Goal: Task Accomplishment & Management: Use online tool/utility

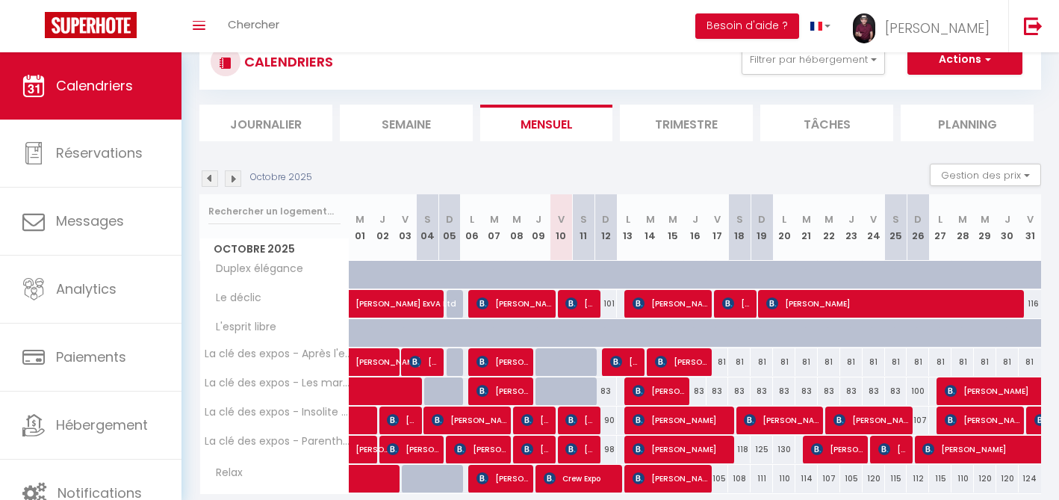
scroll to position [170, 0]
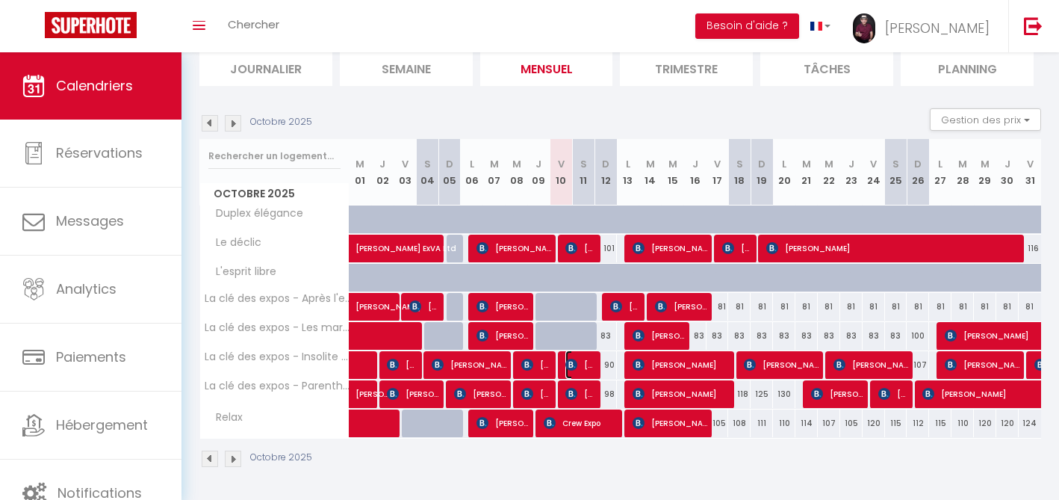
click at [583, 364] on span "[PERSON_NAME]" at bounding box center [580, 364] width 30 height 28
select select "OK"
select select "0"
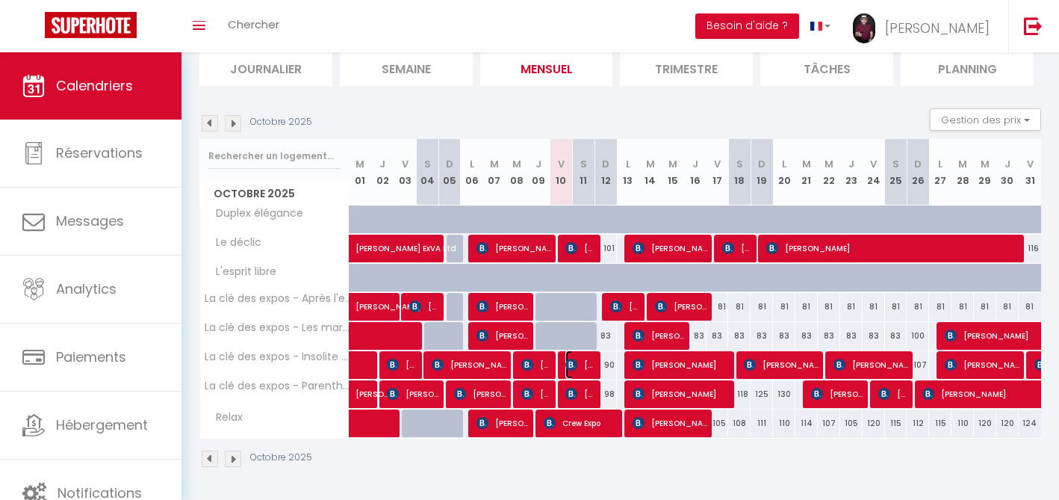
select select "1"
select select
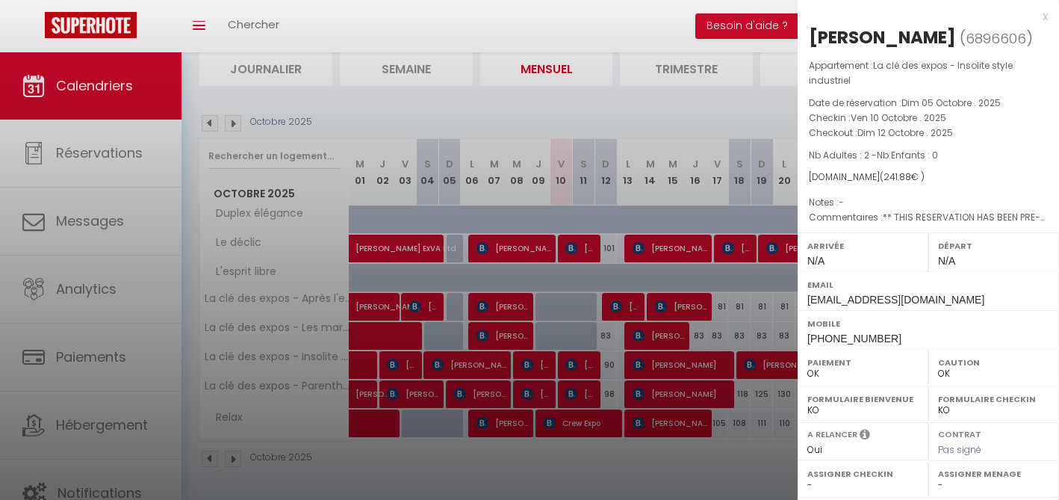
click at [1050, 16] on div "x Nurdan Gungor ( 6896606 ) Appartement : La clé des expos - Insolite style ind…" at bounding box center [928, 355] width 261 height 711
click at [1047, 15] on div "x" at bounding box center [923, 16] width 250 height 18
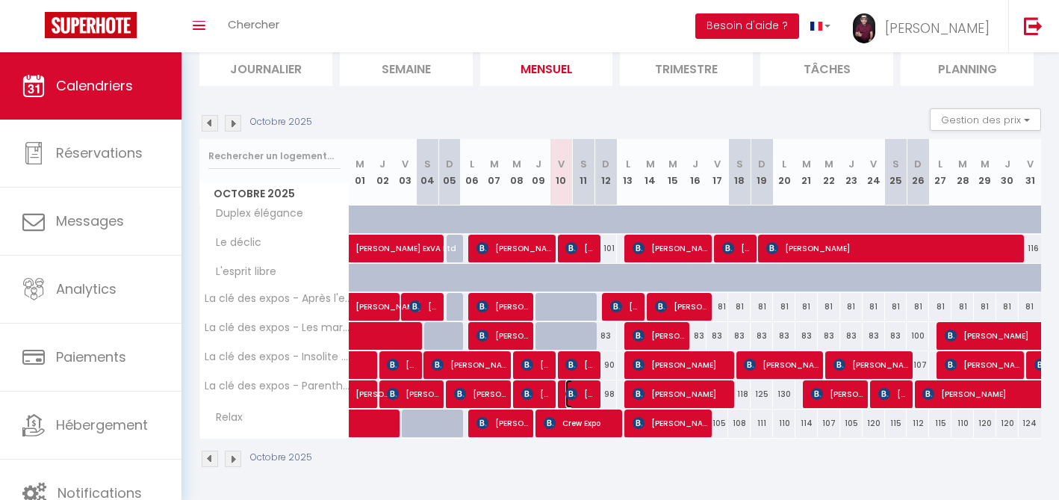
click at [583, 397] on span "[PERSON_NAME] [PERSON_NAME] [PERSON_NAME]" at bounding box center [580, 393] width 30 height 28
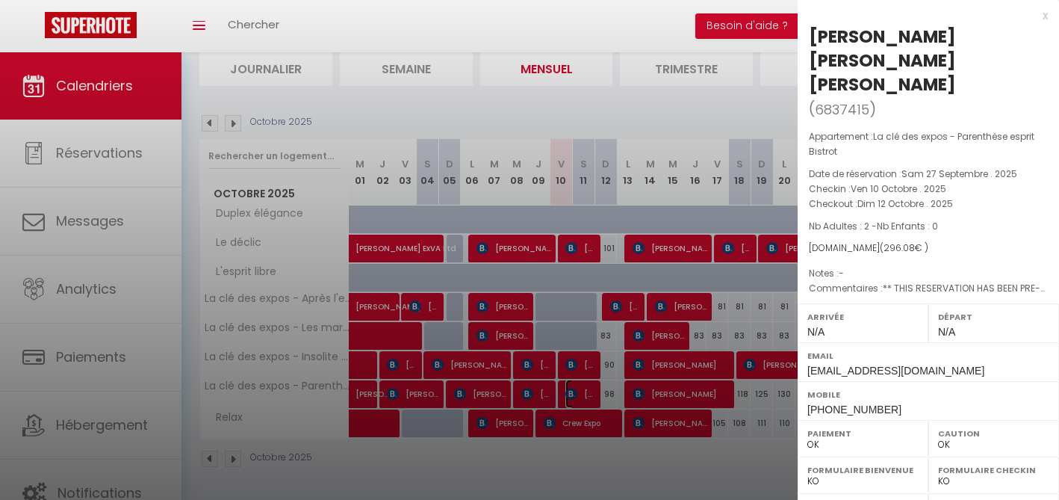
scroll to position [0, 0]
click at [1046, 17] on div "x" at bounding box center [923, 16] width 250 height 18
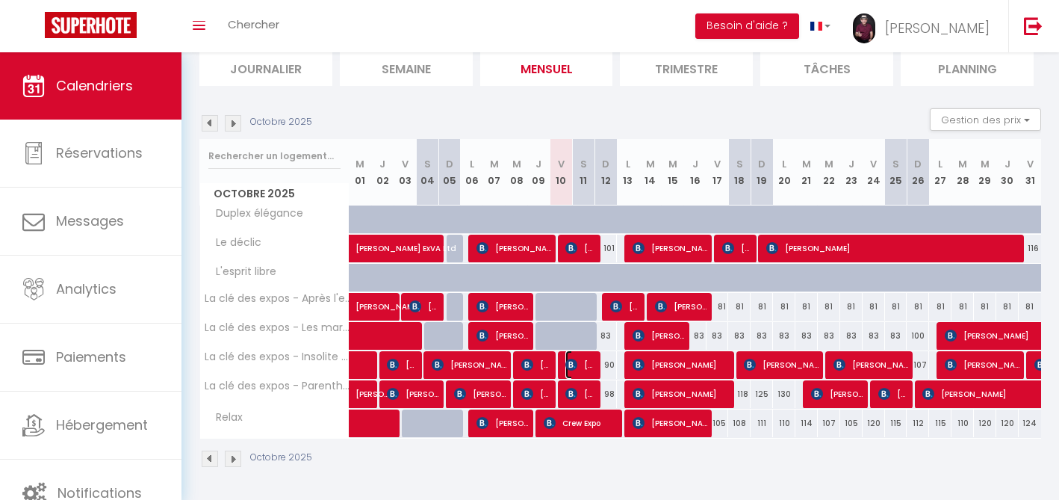
click at [578, 362] on span "[PERSON_NAME]" at bounding box center [580, 364] width 30 height 28
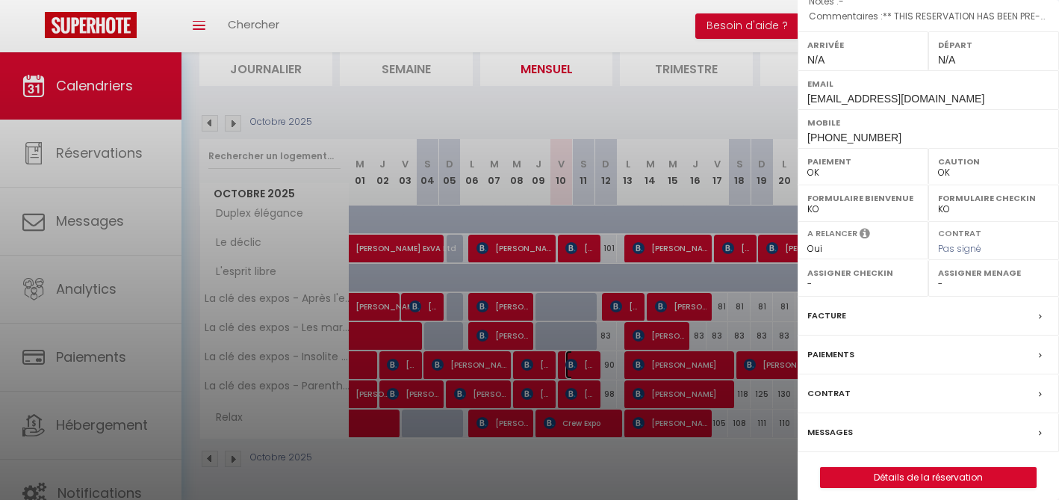
scroll to position [211, 0]
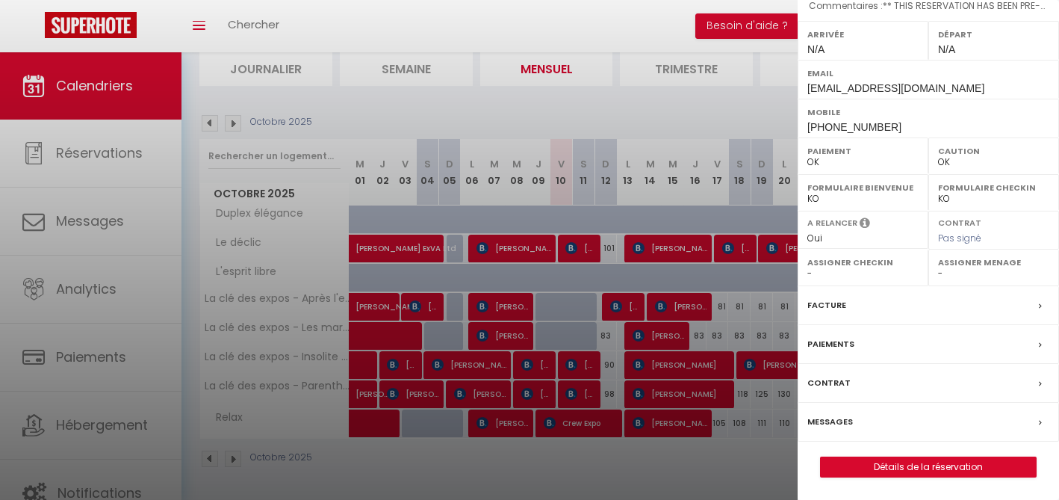
click at [828, 417] on label "Messages" at bounding box center [830, 422] width 46 height 16
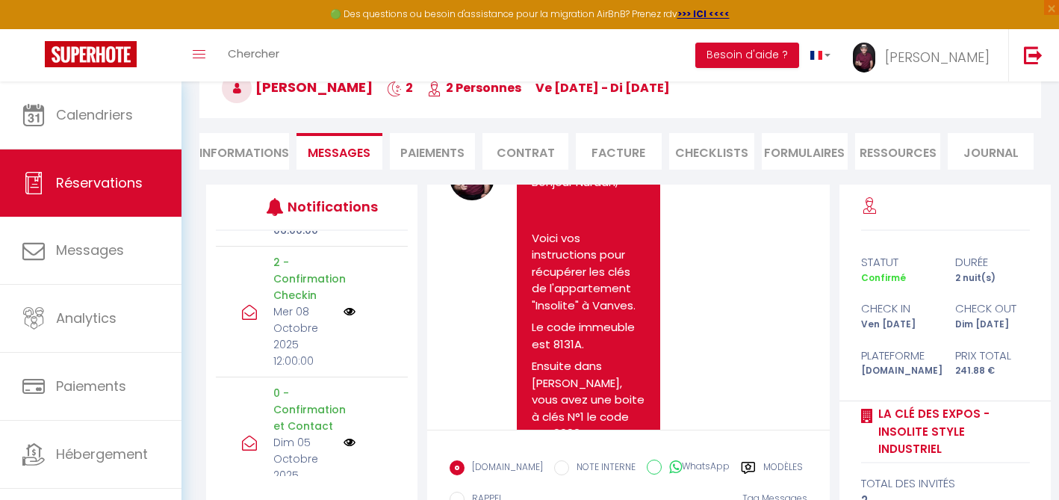
scroll to position [1714, 0]
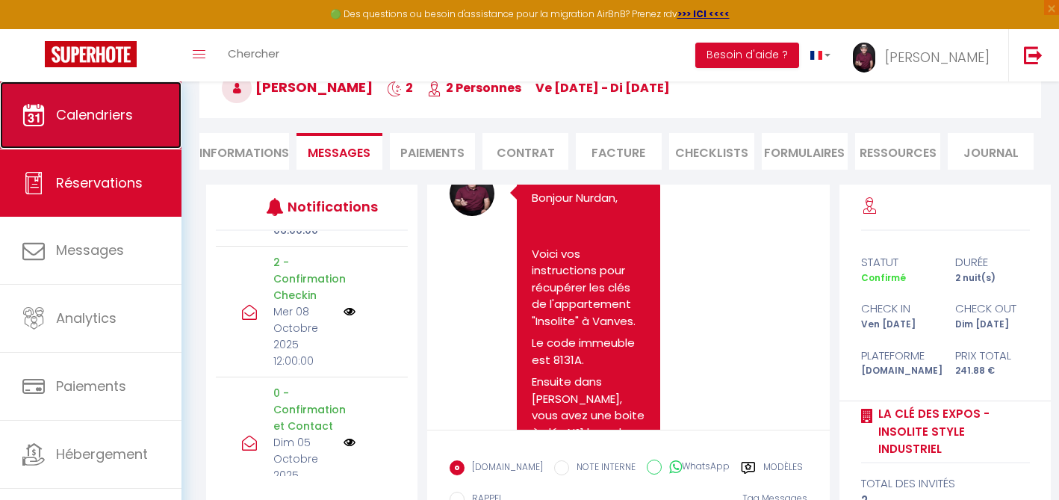
click at [85, 117] on span "Calendriers" at bounding box center [94, 114] width 77 height 19
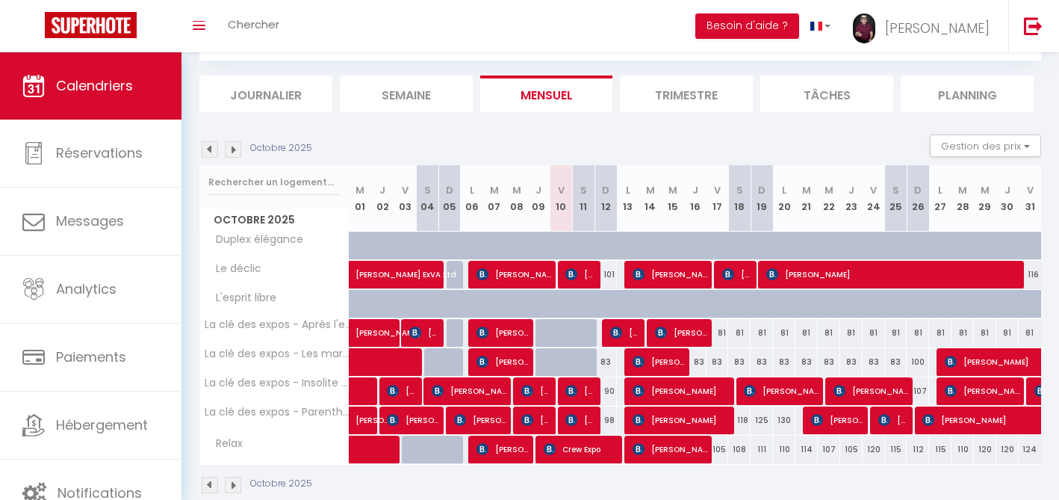
scroll to position [146, 0]
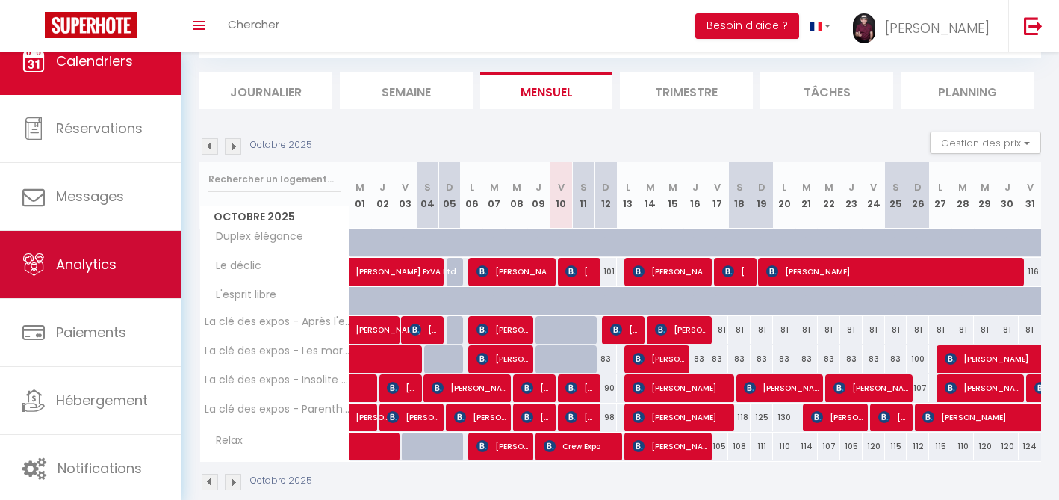
click at [66, 257] on span "Analytics" at bounding box center [86, 264] width 61 height 19
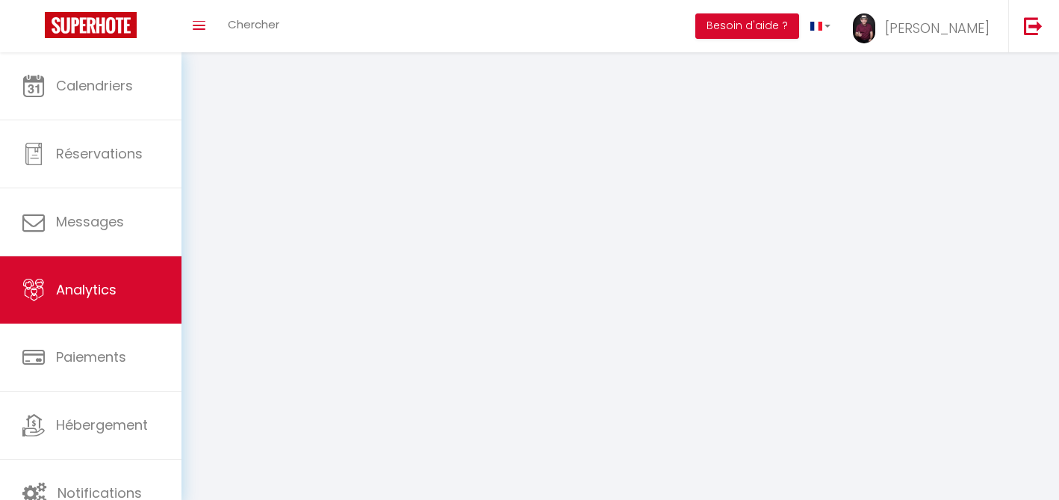
select select "2025"
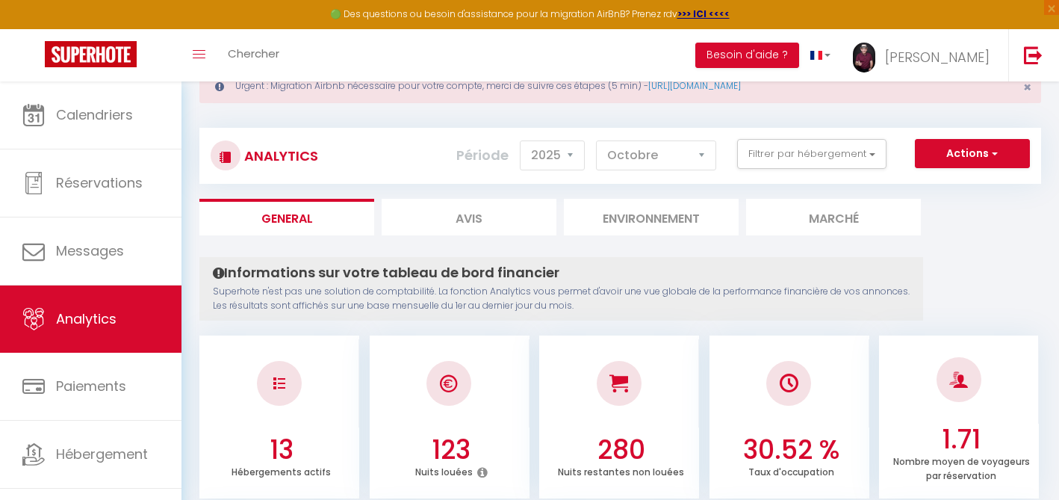
scroll to position [37, 0]
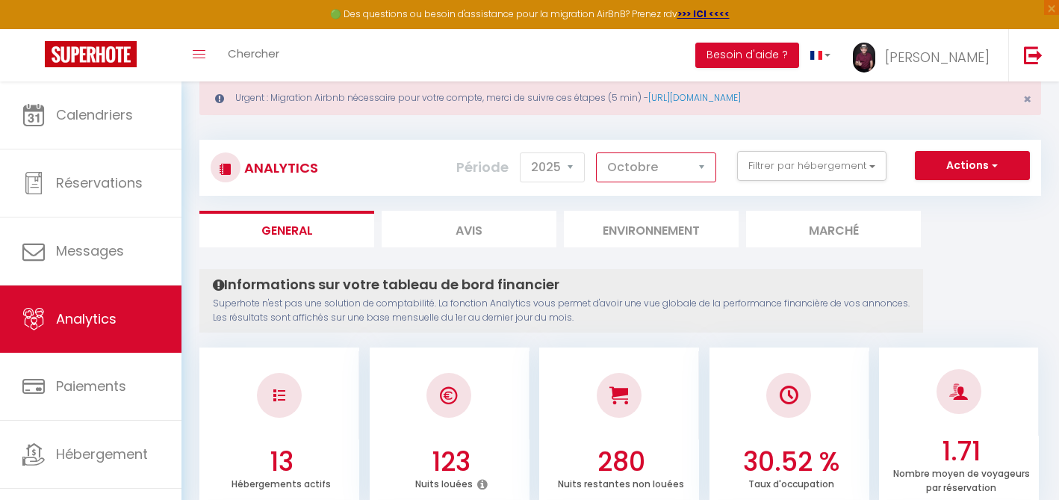
click at [704, 163] on select "[PERSON_NAME] Mars [PERSON_NAME] Juin Juillet Août Septembre Octobre Novembre D…" at bounding box center [656, 167] width 120 height 30
select select "1"
click at [597, 152] on select "[PERSON_NAME] Mars [PERSON_NAME] Juin Juillet Août Septembre Octobre Novembre D…" at bounding box center [656, 167] width 120 height 30
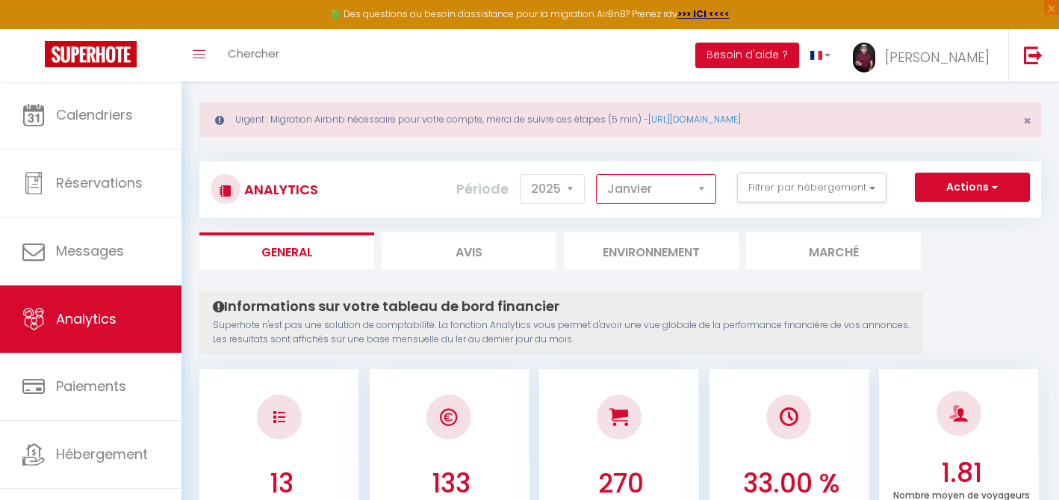
scroll to position [0, 0]
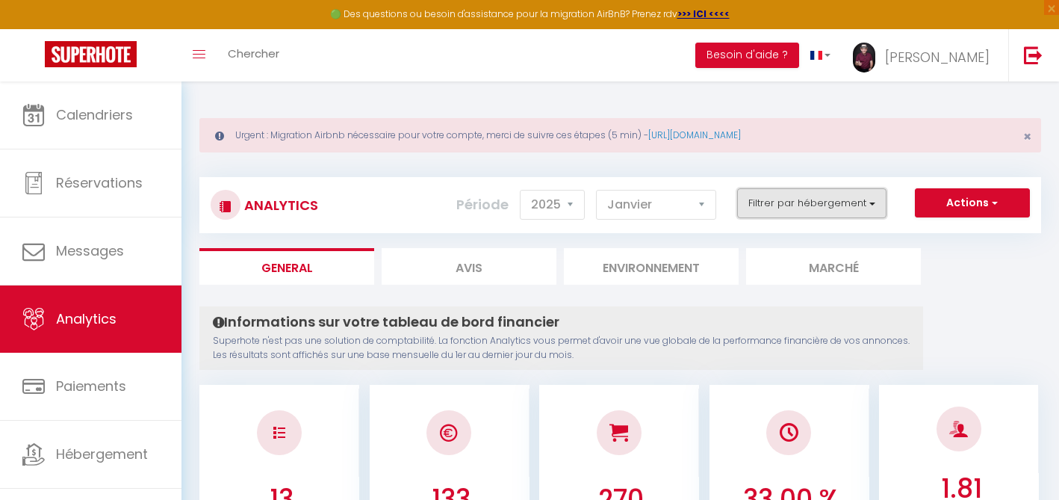
click at [872, 199] on button "Filtrer par hébergement" at bounding box center [811, 203] width 149 height 30
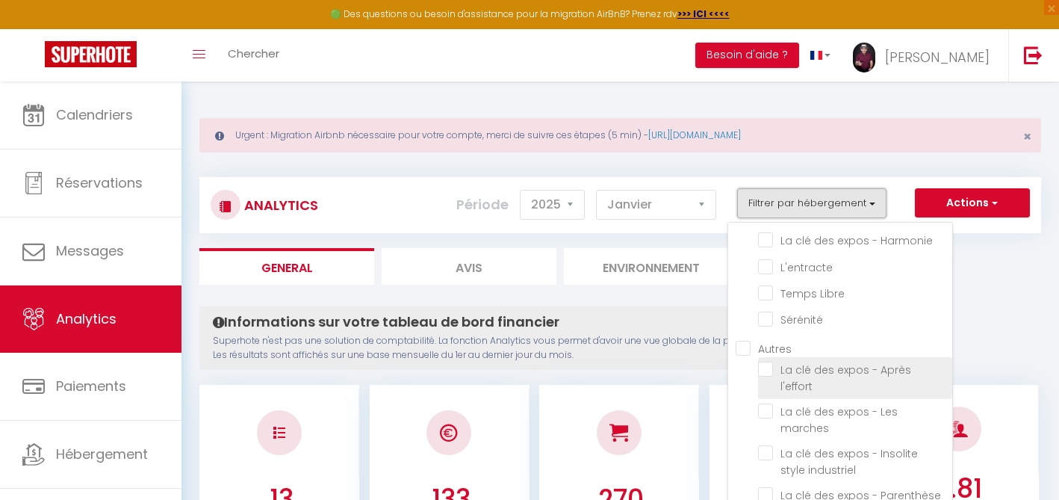
scroll to position [60, 0]
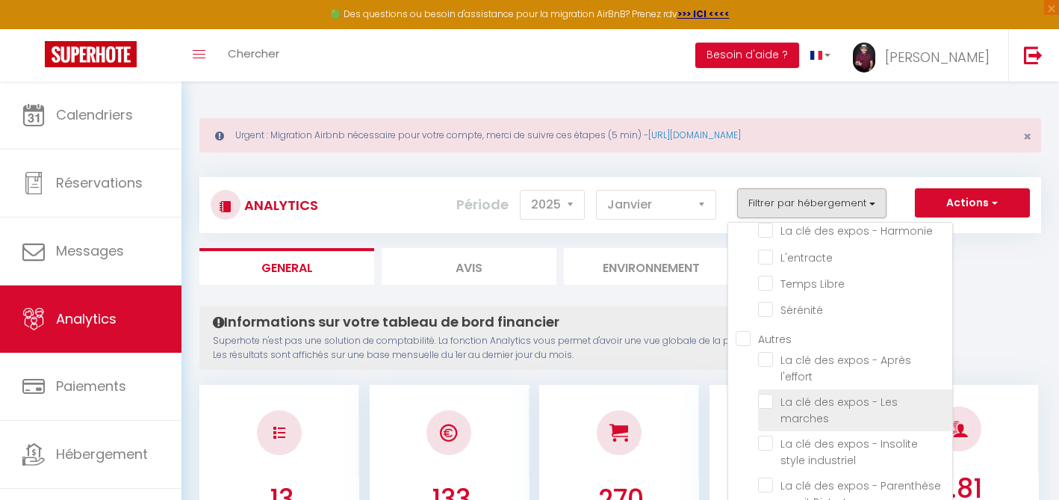
click at [769, 394] on marches "checkbox" at bounding box center [855, 401] width 194 height 15
checkbox marches "true"
checkbox Paris "false"
checkbox Harmonie "false"
checkbox input "false"
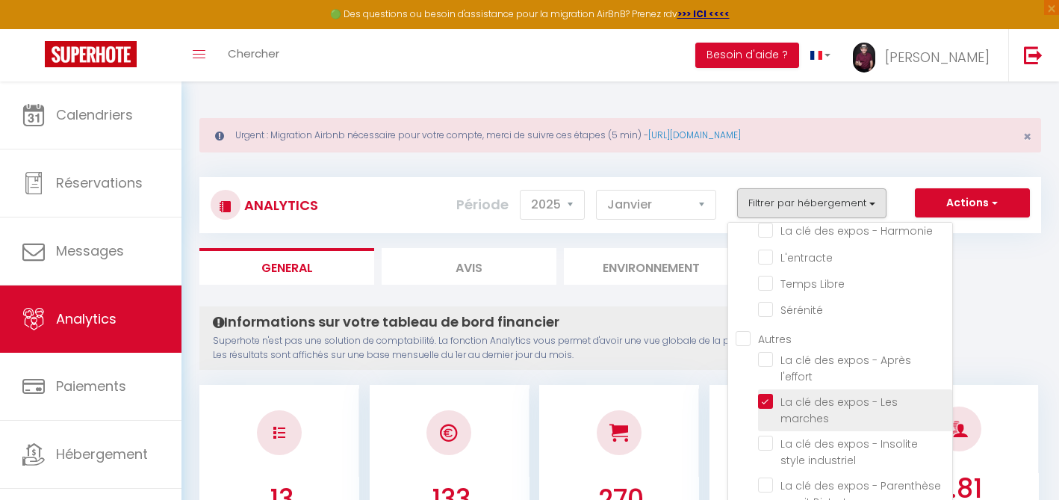
checkbox Libre "false"
checkbox input "false"
checkbox l\'effort "false"
checkbox industriel "false"
checkbox Bistrot "false"
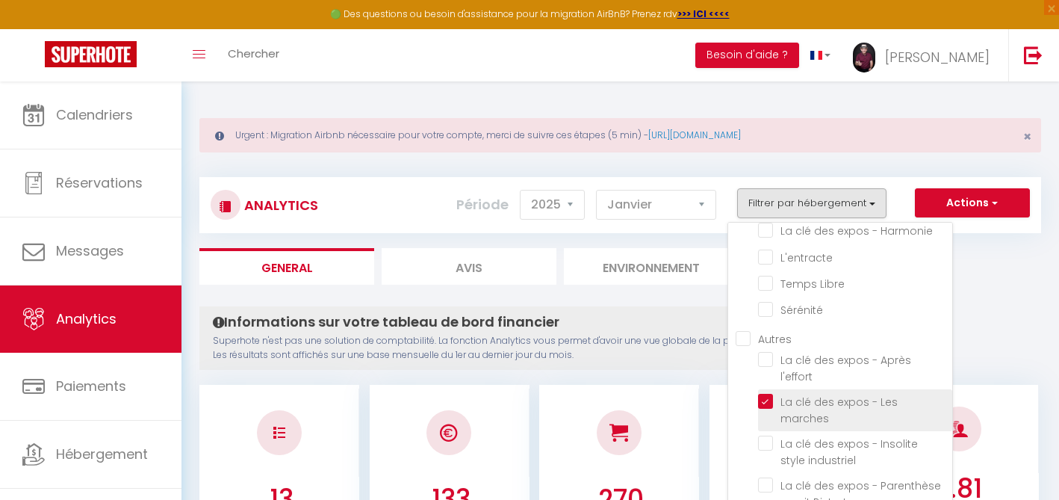
checkbox input "false"
checkbox libre "false"
checkbox déclic "false"
checkbox élégance "false"
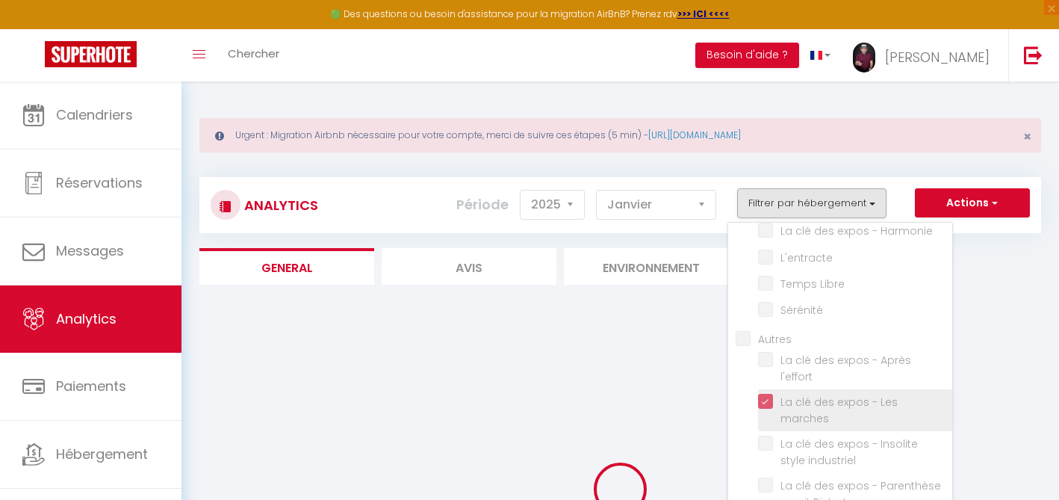
checkbox Paris "false"
checkbox Harmonie "false"
checkbox input "false"
checkbox Libre "false"
checkbox input "false"
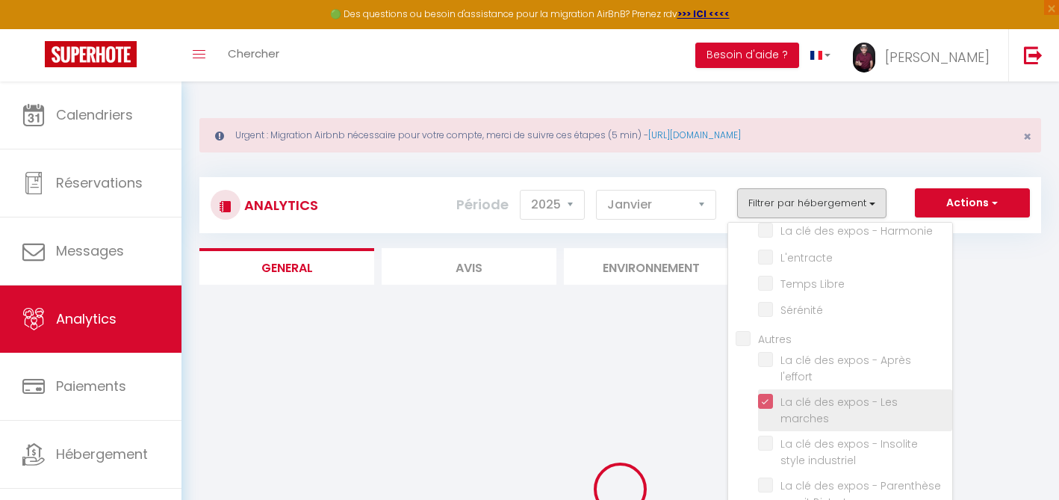
checkbox l\'effort "false"
checkbox industriel "false"
checkbox Bistrot "false"
checkbox input "false"
checkbox libre "false"
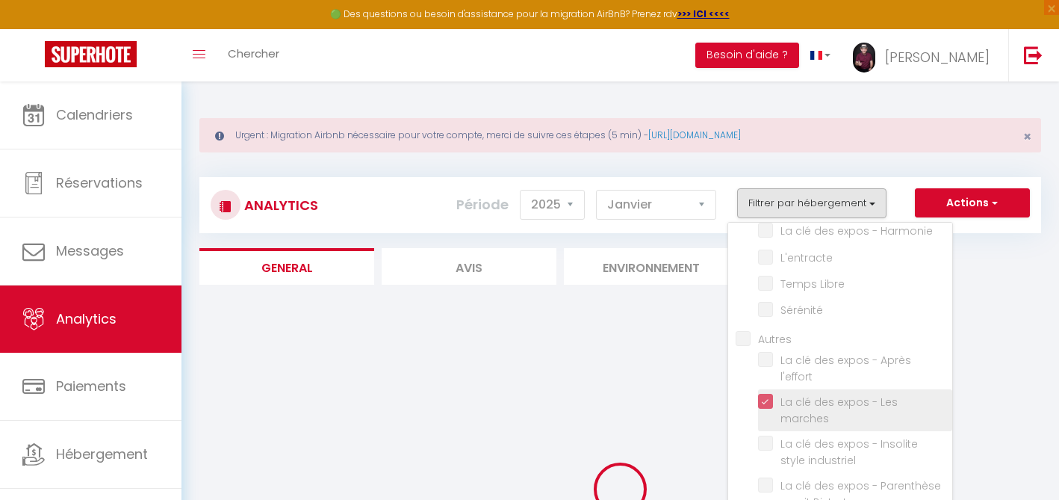
checkbox déclic "false"
checkbox élégance "false"
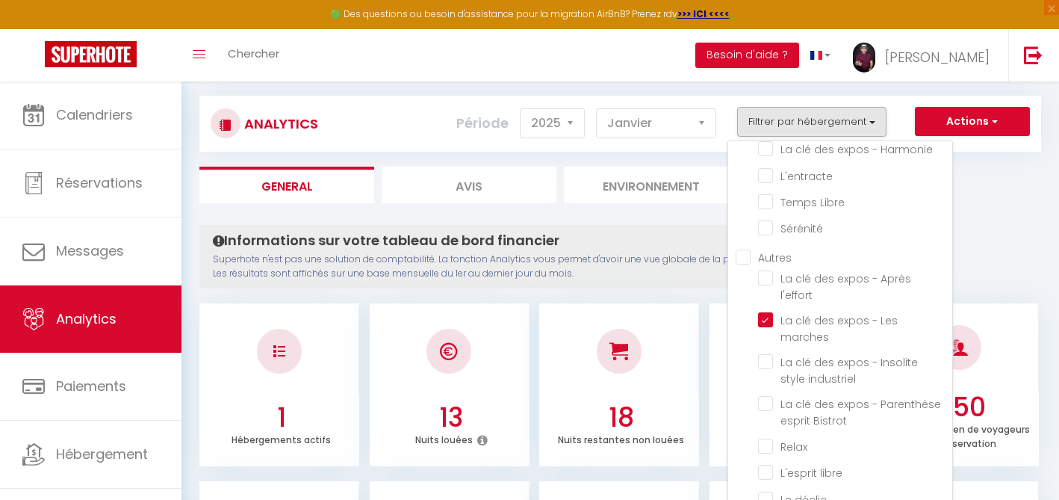
scroll to position [79, 0]
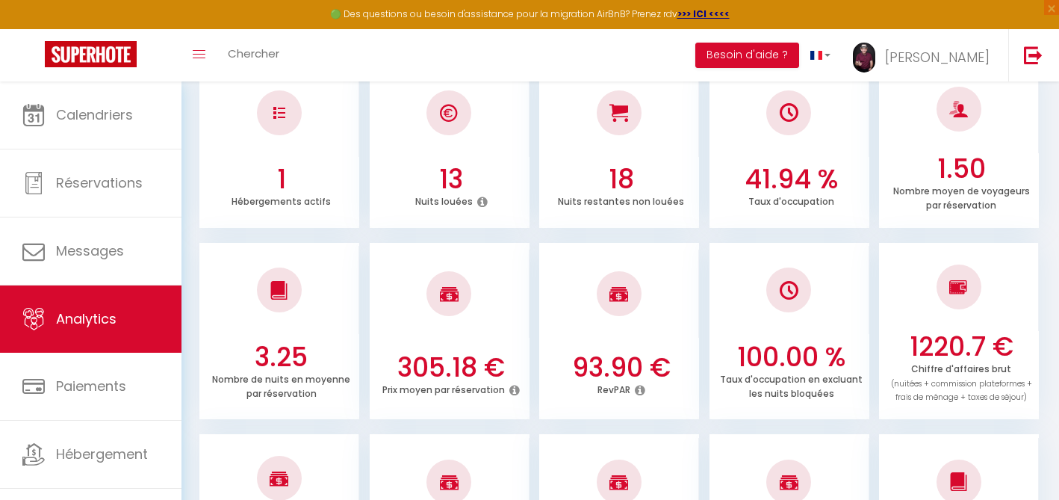
scroll to position [321, 0]
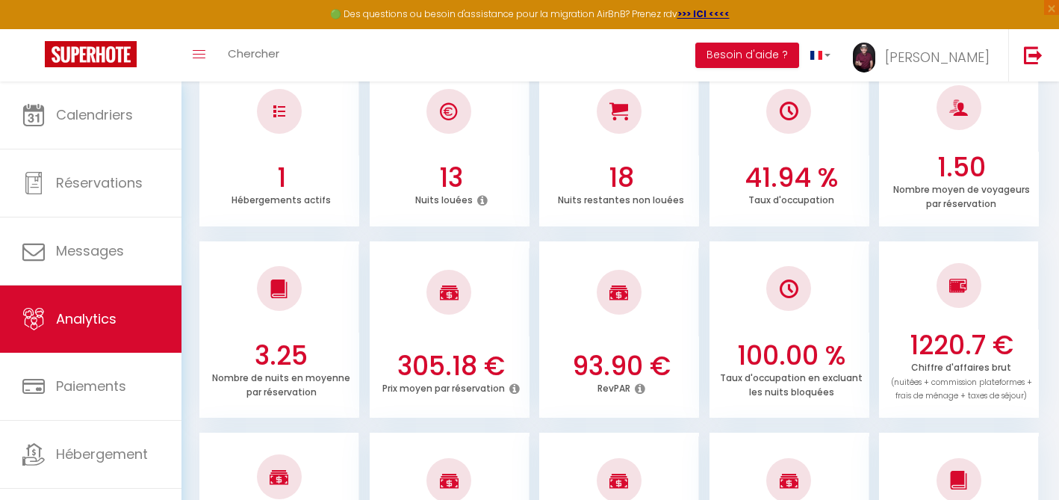
click at [482, 200] on icon at bounding box center [482, 200] width 10 height 12
click at [542, 232] on div "3.25 Nombre de nuits en moyenne par réservation 305.18 € Prix moyen par réserva…" at bounding box center [620, 322] width 842 height 192
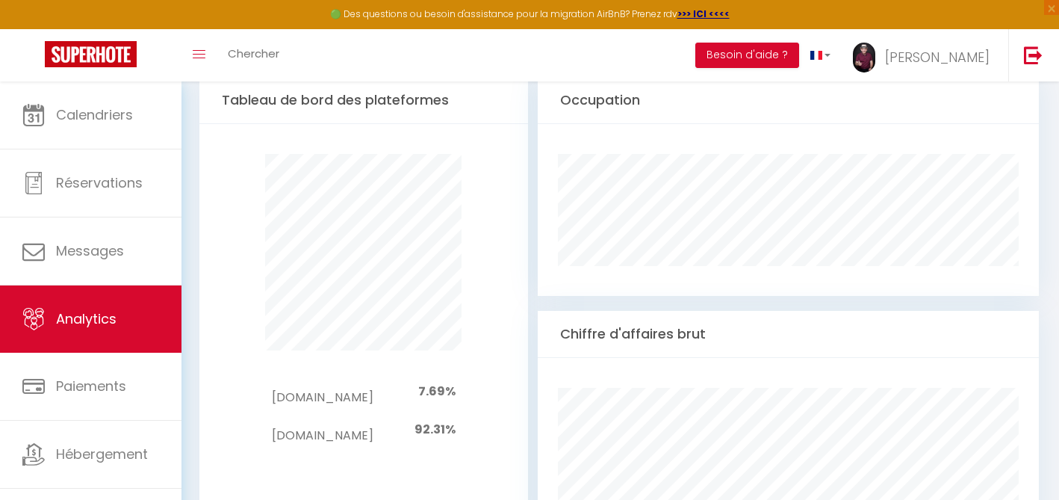
scroll to position [860, 0]
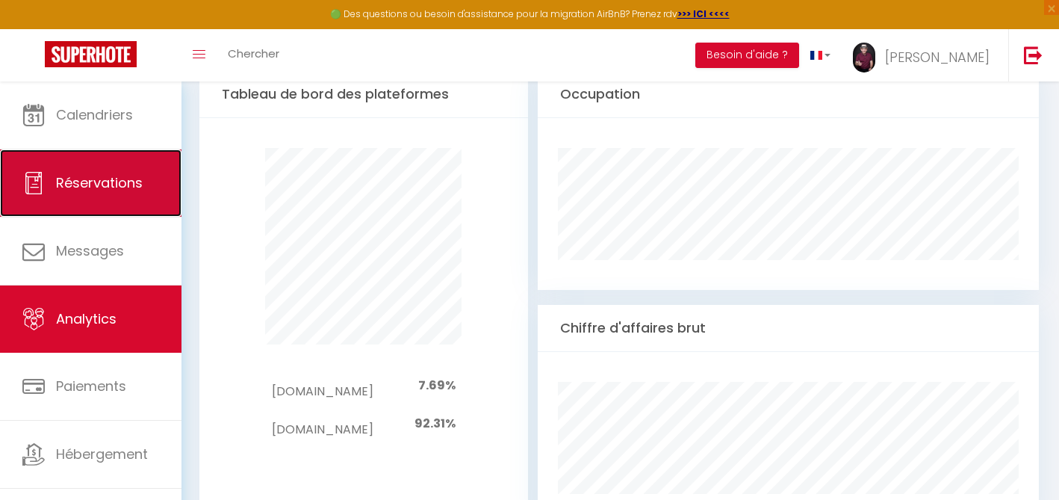
click at [99, 186] on span "Réservations" at bounding box center [99, 182] width 87 height 19
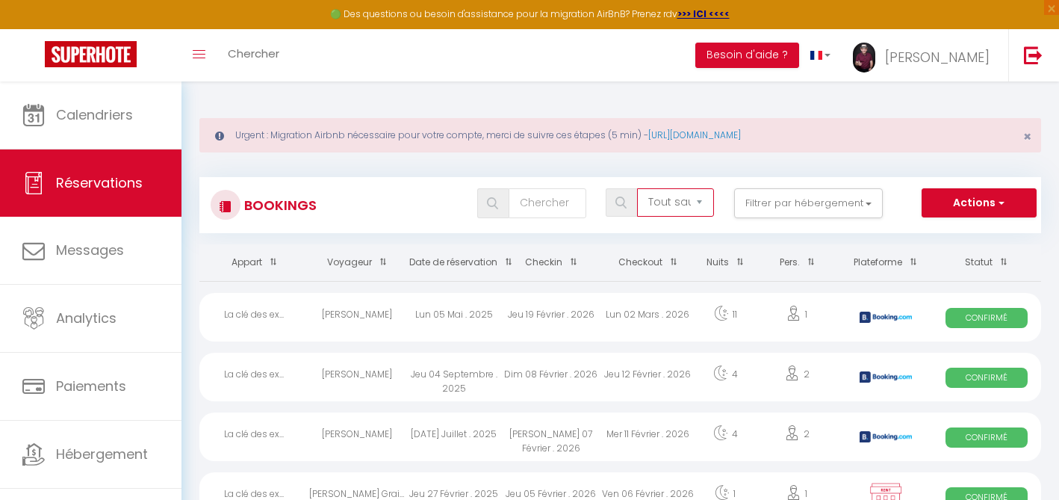
click at [702, 199] on select "Tous les statuts Annulé Confirmé Non Confirmé Tout sauf annulé No Show Request" at bounding box center [675, 202] width 77 height 28
select select "confirmed"
click at [638, 188] on select "Tous les statuts Annulé Confirmé Non Confirmé Tout sauf annulé No Show Request" at bounding box center [675, 202] width 77 height 28
click at [868, 200] on button "Filtrer par hébergement" at bounding box center [808, 203] width 149 height 30
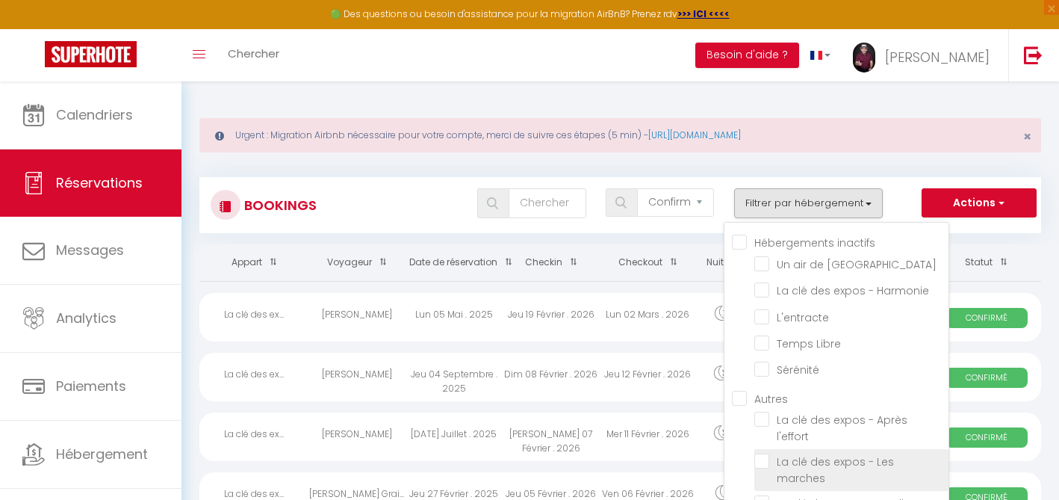
click at [762, 453] on input "La clé des expos - Les marches" at bounding box center [851, 460] width 194 height 15
checkbox input "true"
checkbox input "false"
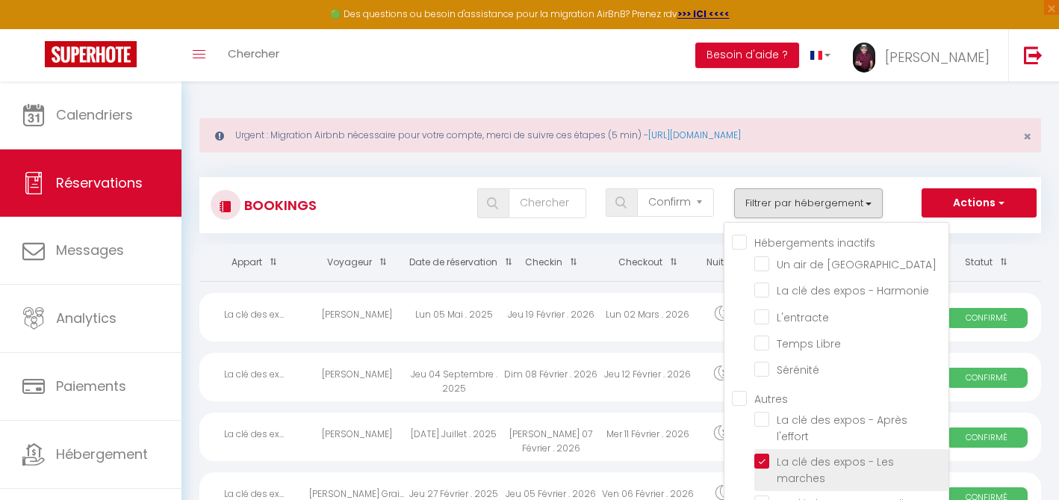
checkbox input "false"
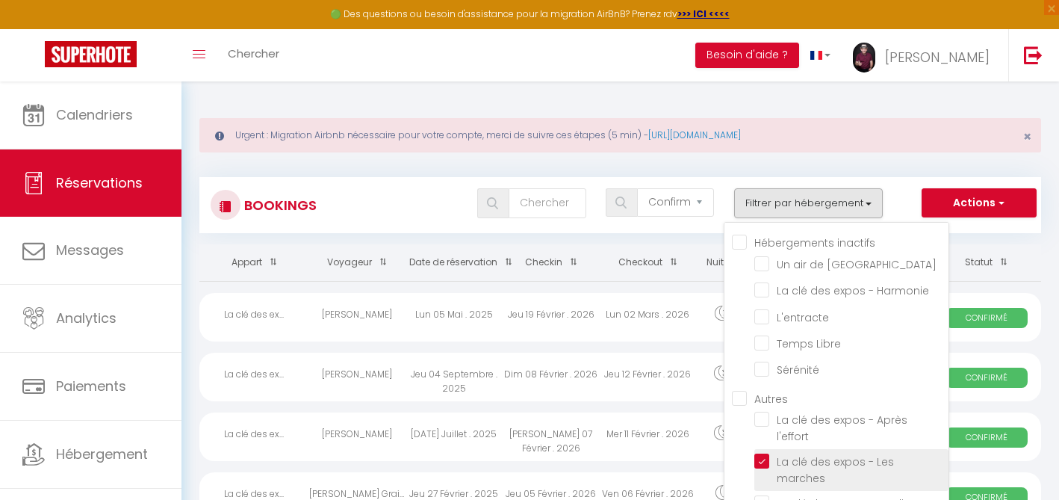
checkbox input "false"
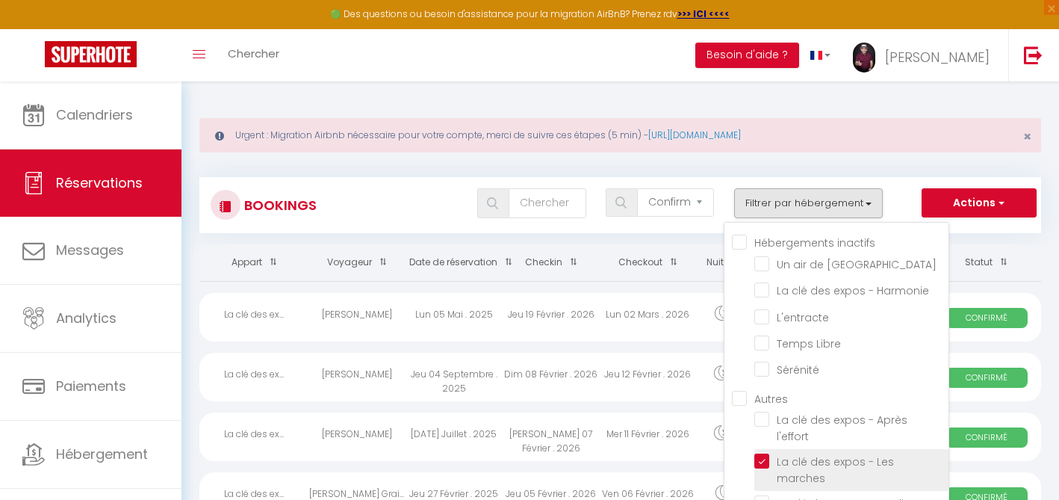
checkbox input "false"
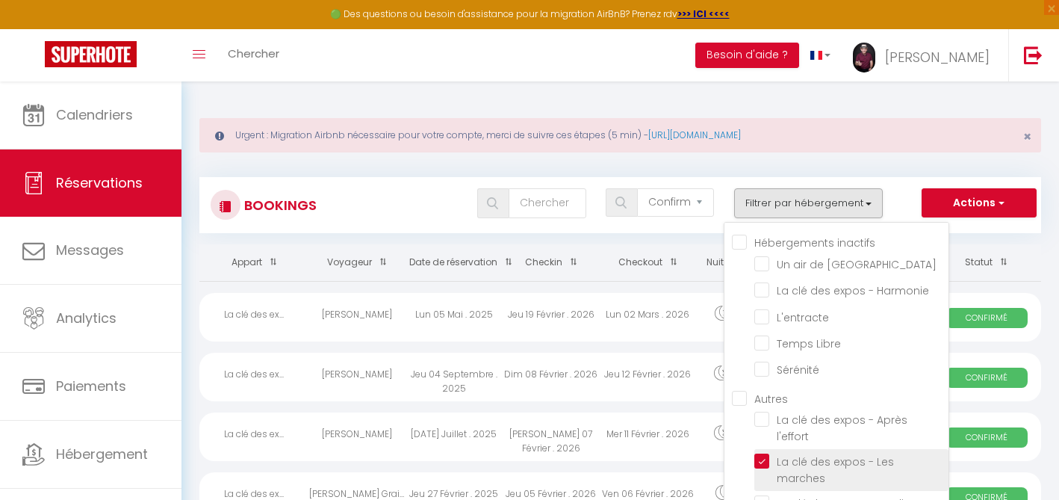
checkbox input "false"
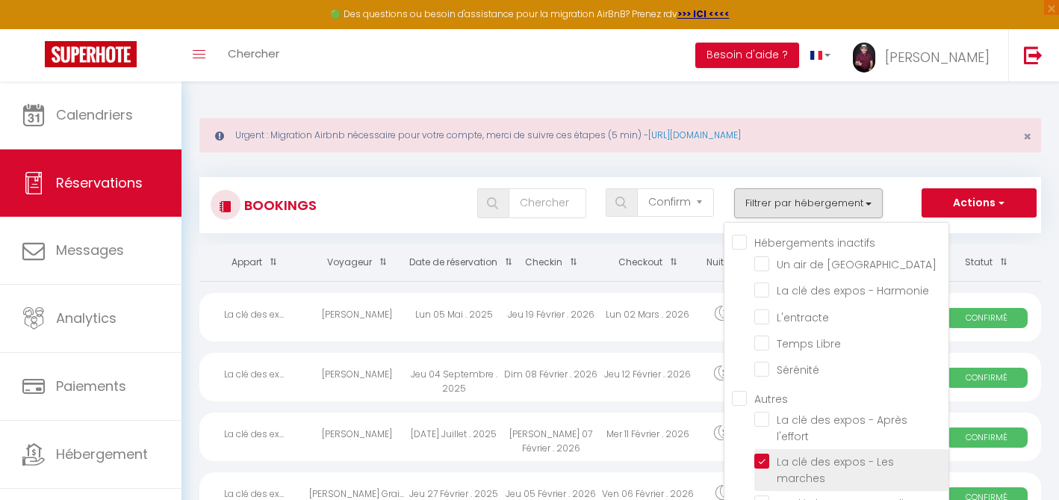
checkbox input "false"
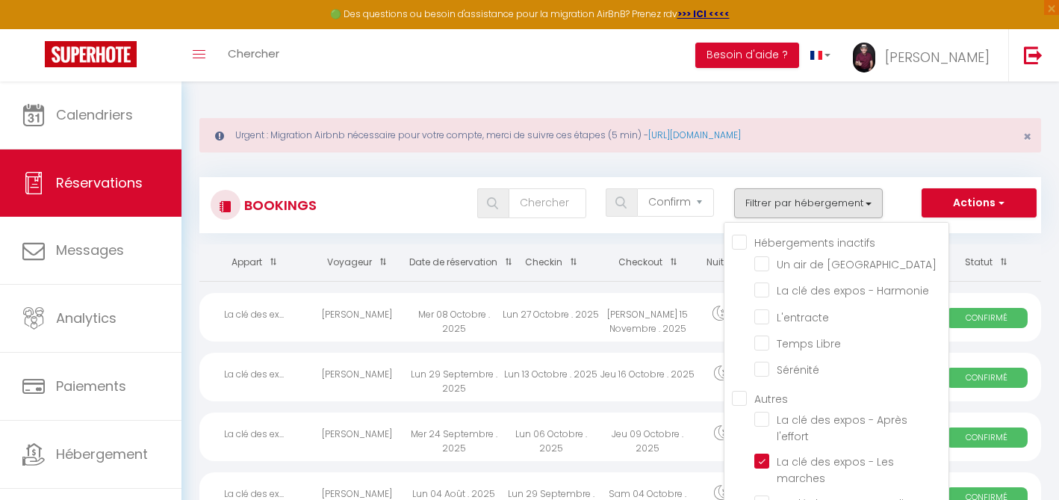
click at [572, 258] on span at bounding box center [569, 262] width 15 height 28
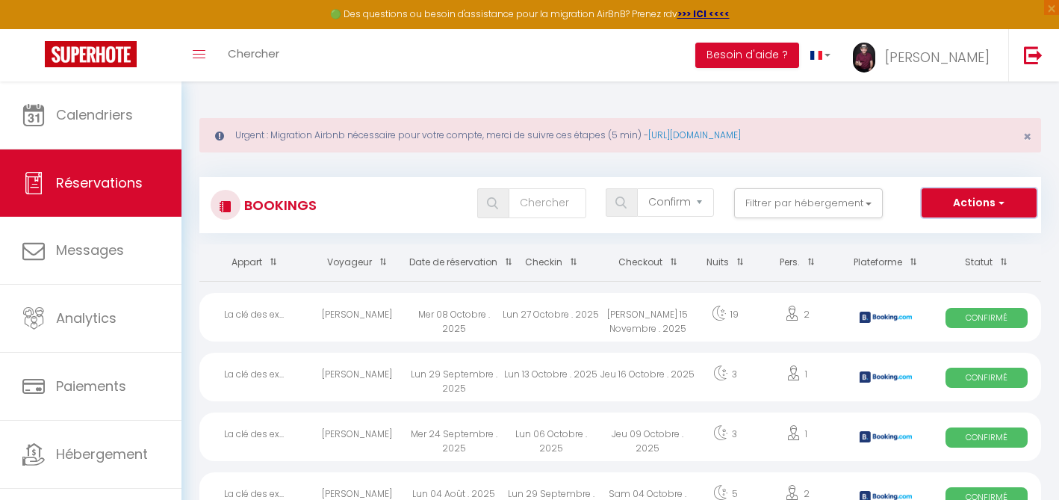
click at [979, 203] on button "Actions" at bounding box center [979, 203] width 115 height 30
click at [971, 251] on link "Exporter les réservations" at bounding box center [956, 254] width 160 height 19
type input "[EMAIL_ADDRESS][DOMAIN_NAME]"
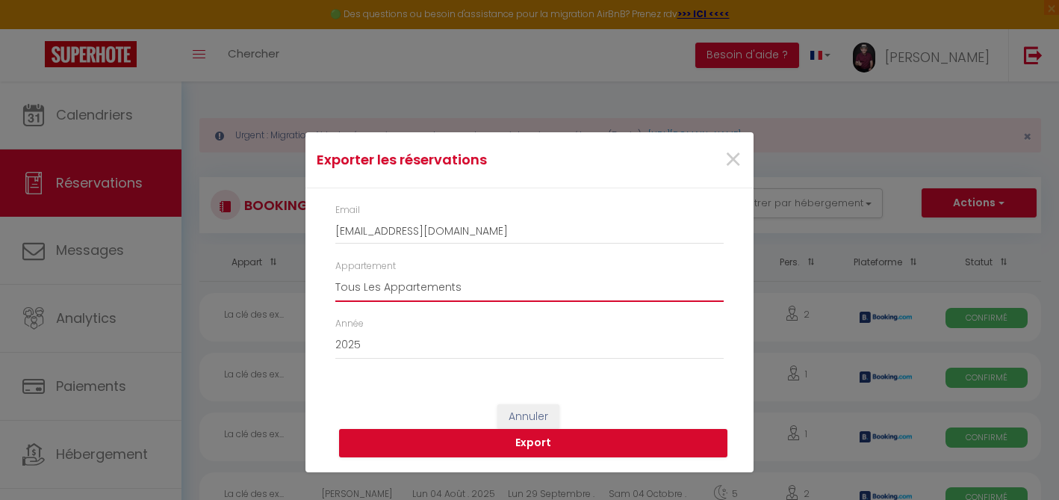
click at [350, 286] on select "Tous Les Appartements La clé des expos - Après l'effort La clé des expos - Les …" at bounding box center [529, 287] width 388 height 28
select select "3364"
click at [335, 273] on select "Tous Les Appartements La clé des expos - Après l'effort La clé des expos - Les …" at bounding box center [529, 287] width 388 height 28
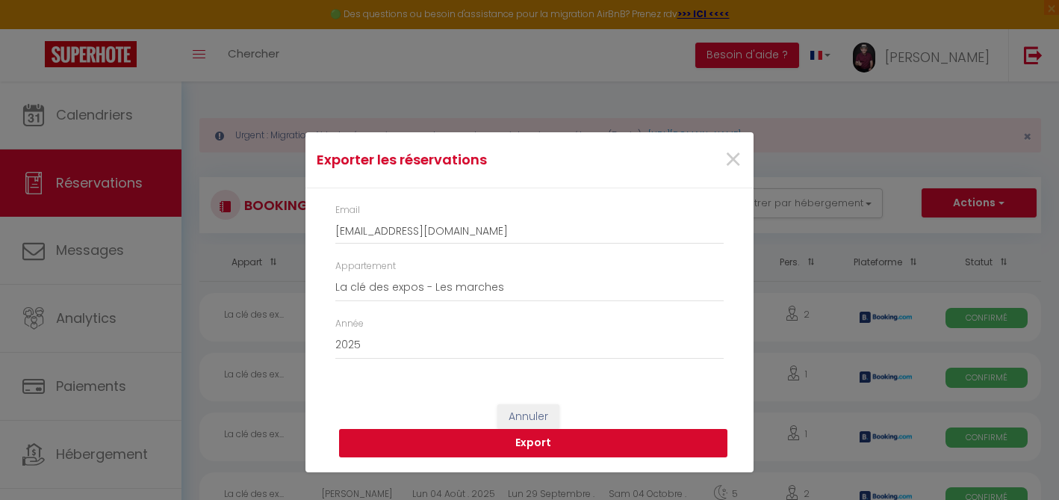
click at [531, 445] on button "Export" at bounding box center [533, 443] width 388 height 28
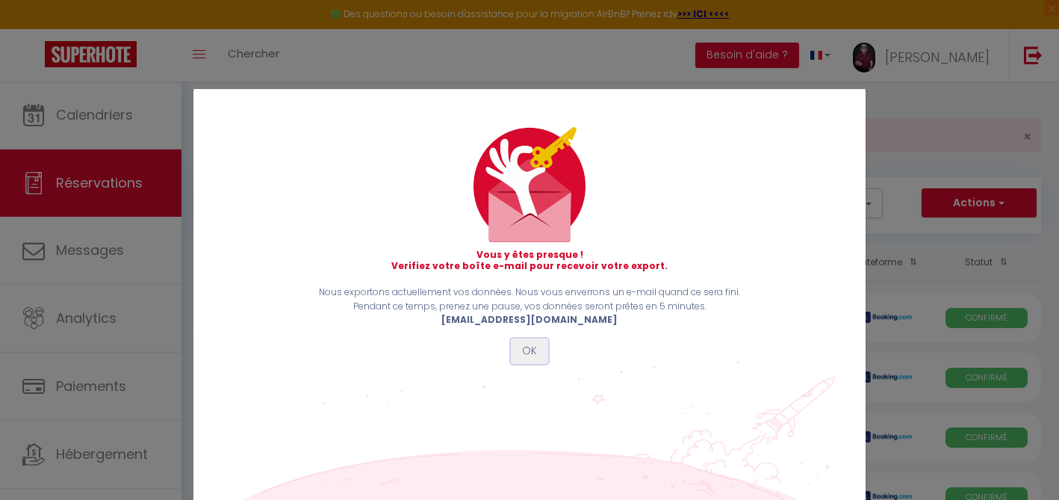
click at [535, 345] on button "OK" at bounding box center [529, 350] width 37 height 25
